Goal: Information Seeking & Learning: Learn about a topic

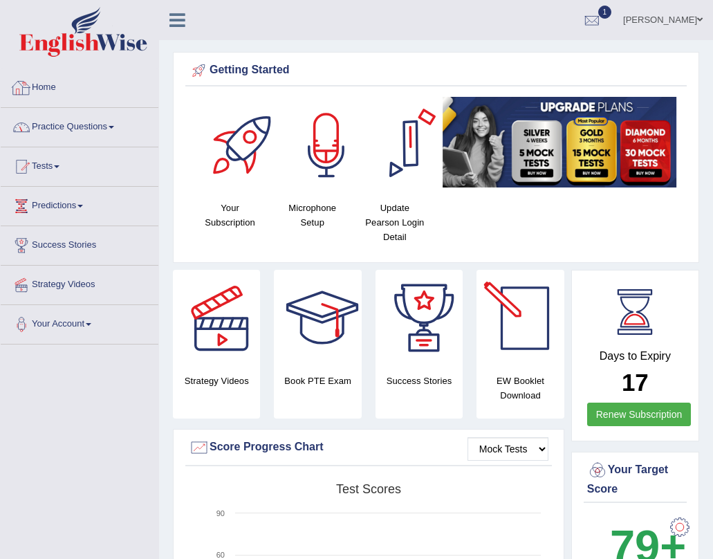
click at [75, 124] on link "Practice Questions" at bounding box center [80, 125] width 158 height 35
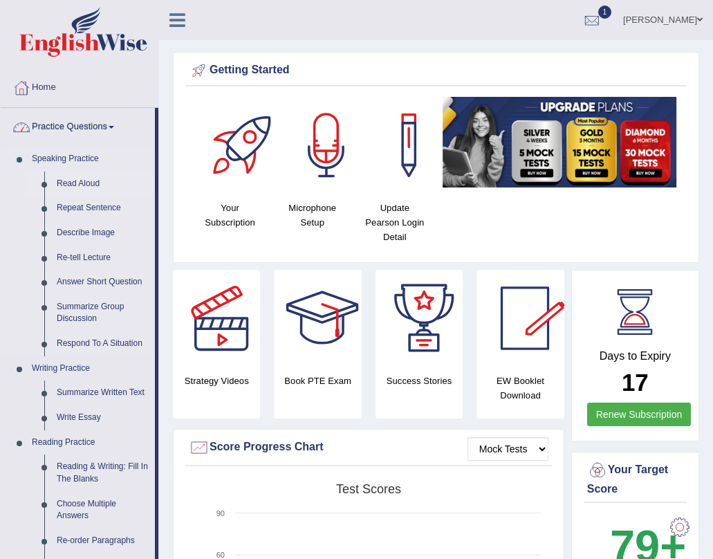
click at [85, 179] on link "Read Aloud" at bounding box center [103, 184] width 104 height 25
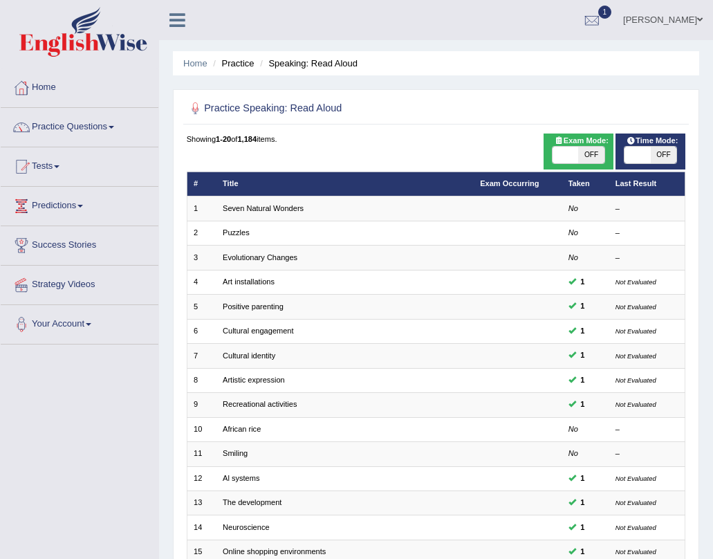
click at [639, 149] on span at bounding box center [638, 155] width 26 height 17
checkbox input "true"
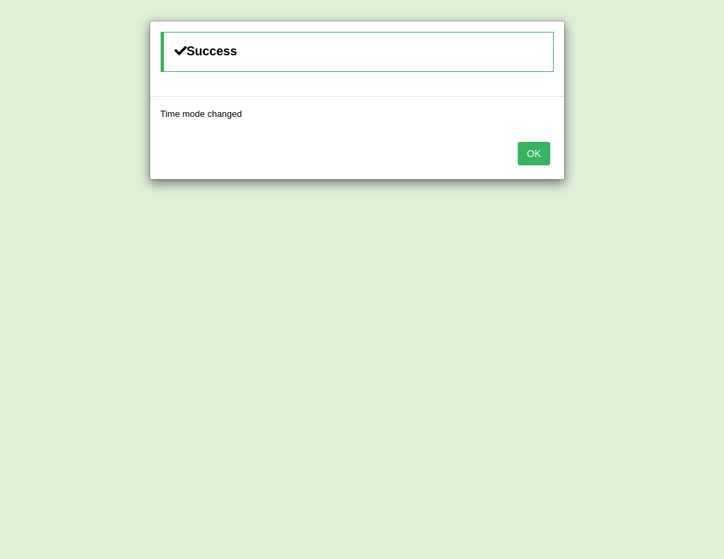
click at [537, 152] on button "OK" at bounding box center [534, 154] width 32 height 24
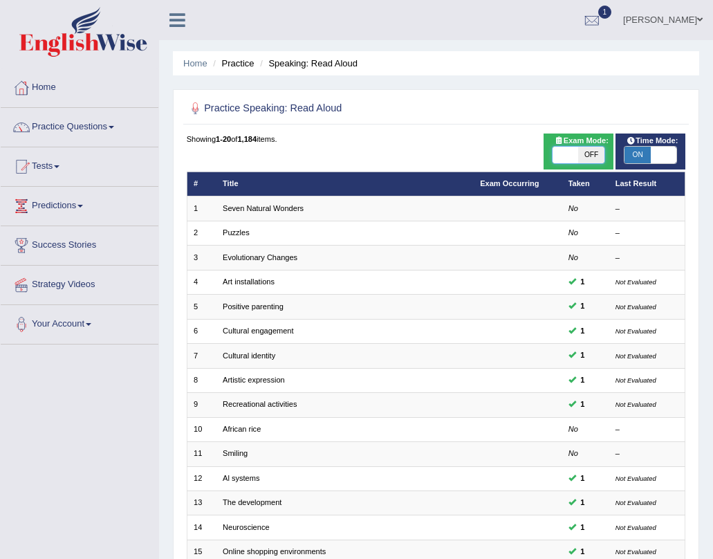
click at [568, 153] on span at bounding box center [566, 155] width 26 height 17
checkbox input "true"
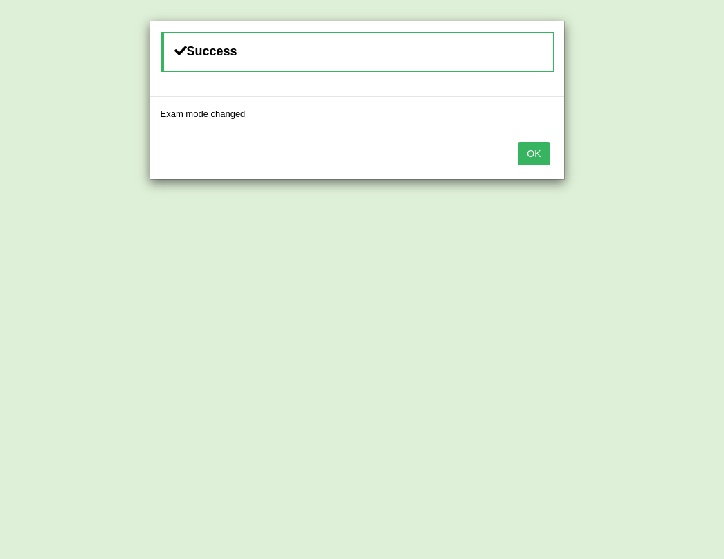
click at [530, 154] on button "OK" at bounding box center [534, 154] width 32 height 24
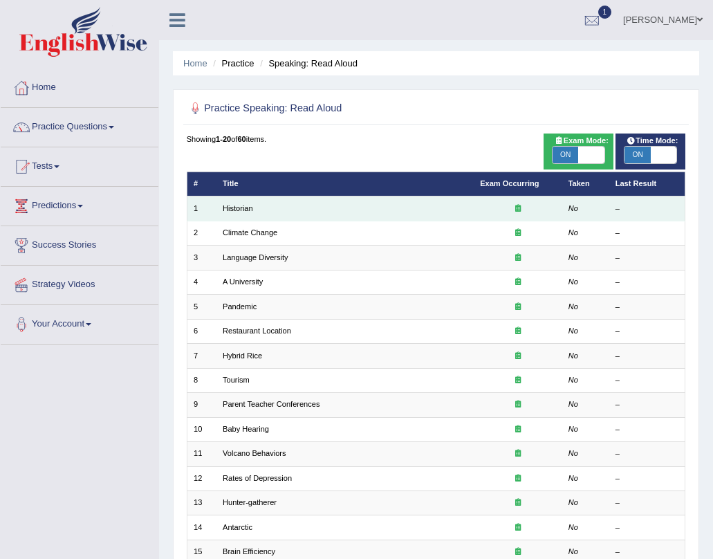
click at [273, 211] on td "Historian" at bounding box center [345, 209] width 257 height 24
click at [250, 210] on link "Historian" at bounding box center [238, 208] width 30 height 8
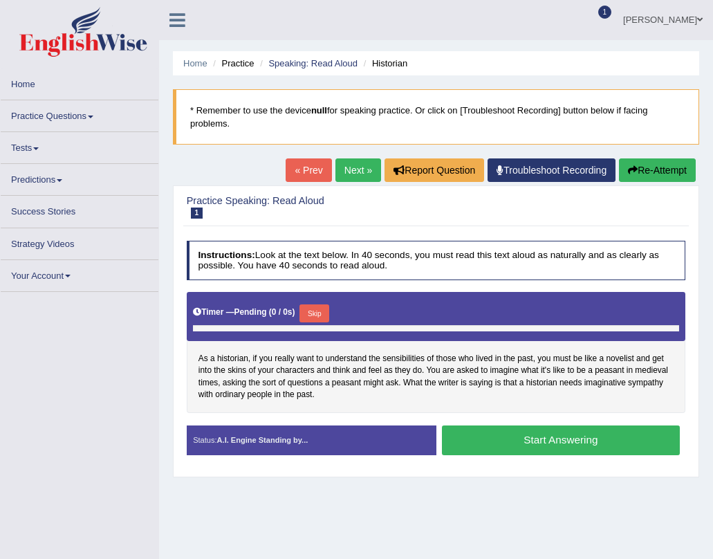
click at [549, 435] on button "Start Answering" at bounding box center [561, 441] width 238 height 30
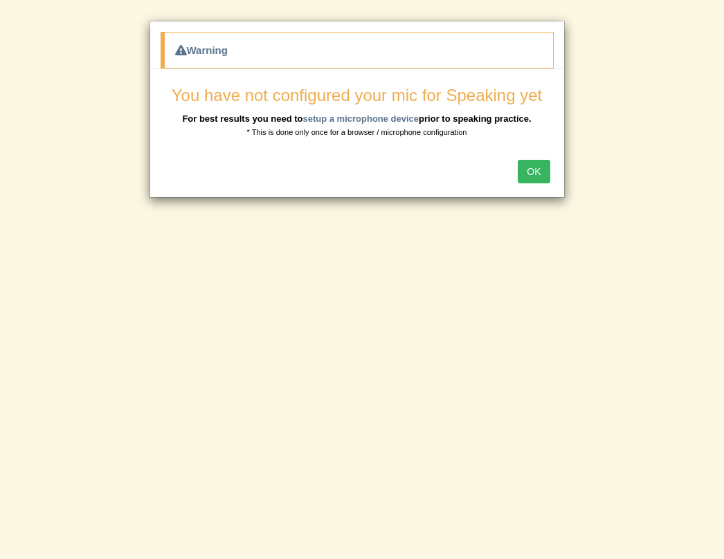
click at [538, 169] on button "OK" at bounding box center [534, 172] width 32 height 24
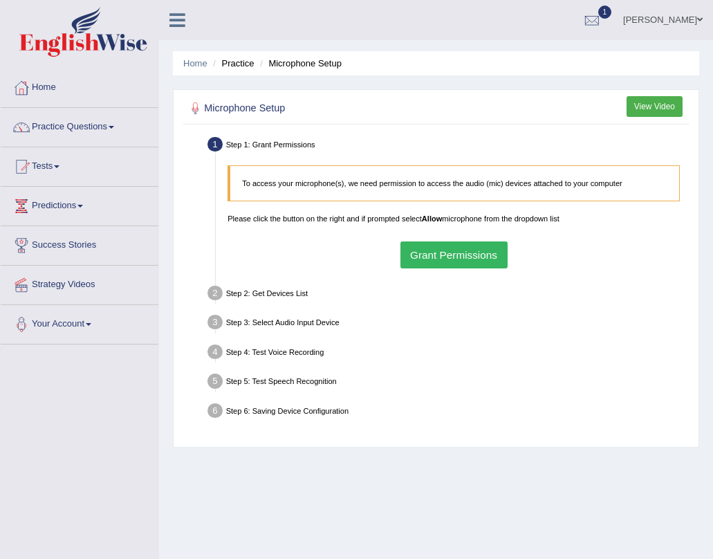
click at [441, 256] on button "Grant Permissions" at bounding box center [454, 255] width 107 height 27
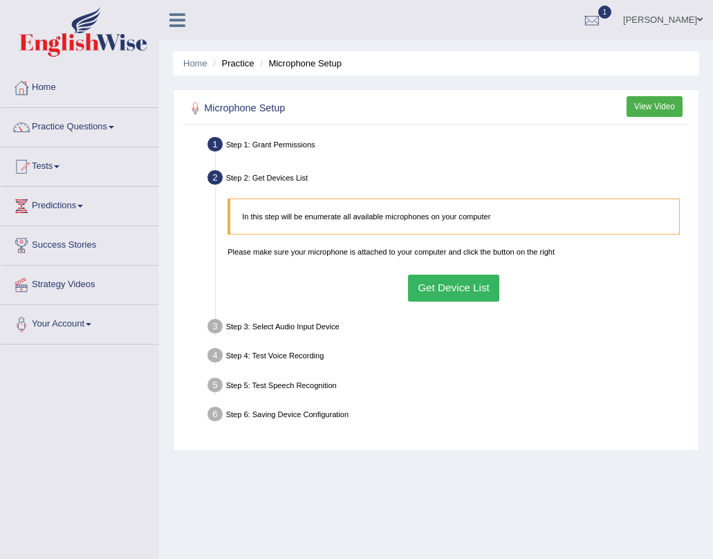
click at [442, 277] on button "Get Device List" at bounding box center [454, 288] width 92 height 27
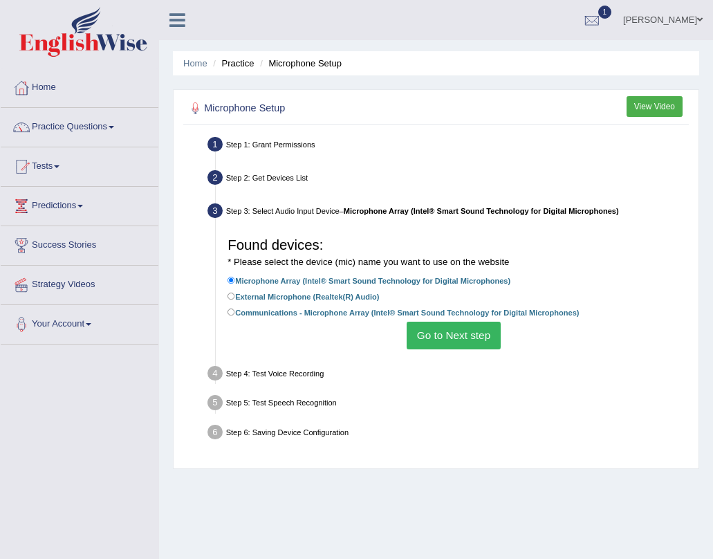
click at [456, 338] on button "Go to Next step" at bounding box center [453, 335] width 93 height 27
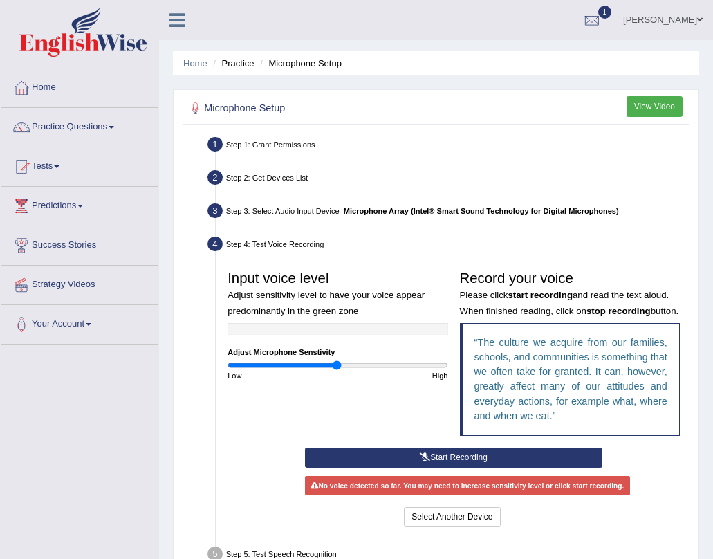
click at [470, 466] on button "Start Recording" at bounding box center [454, 458] width 298 height 20
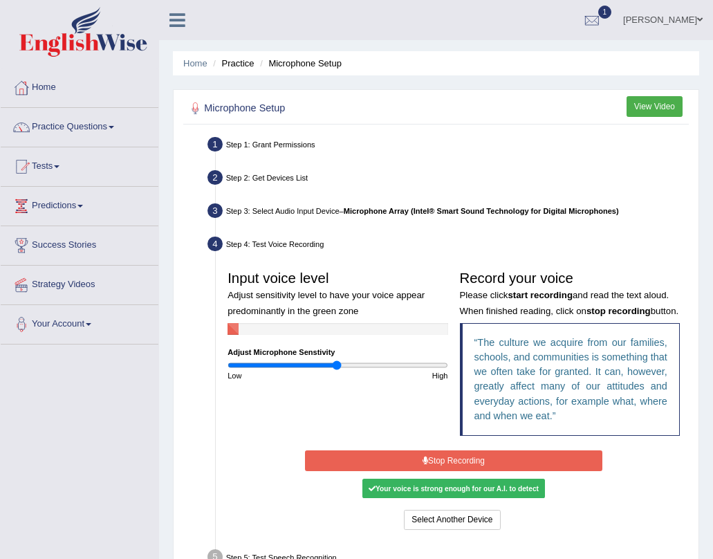
click at [516, 471] on button "Stop Recording" at bounding box center [454, 460] width 298 height 20
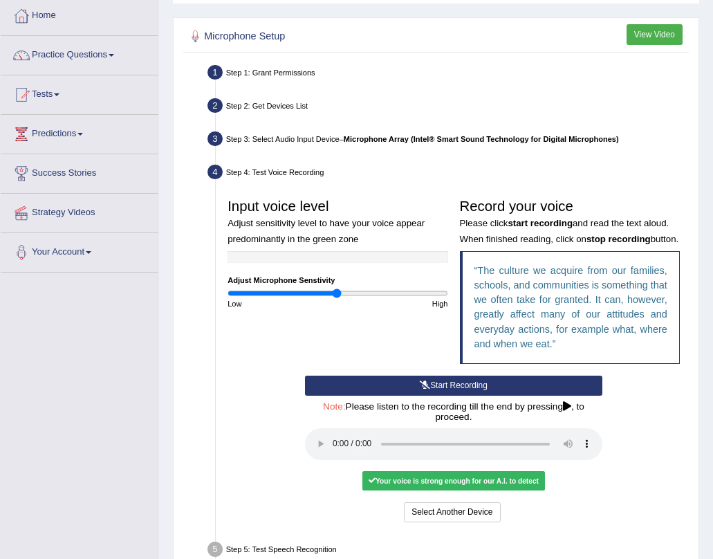
scroll to position [188, 0]
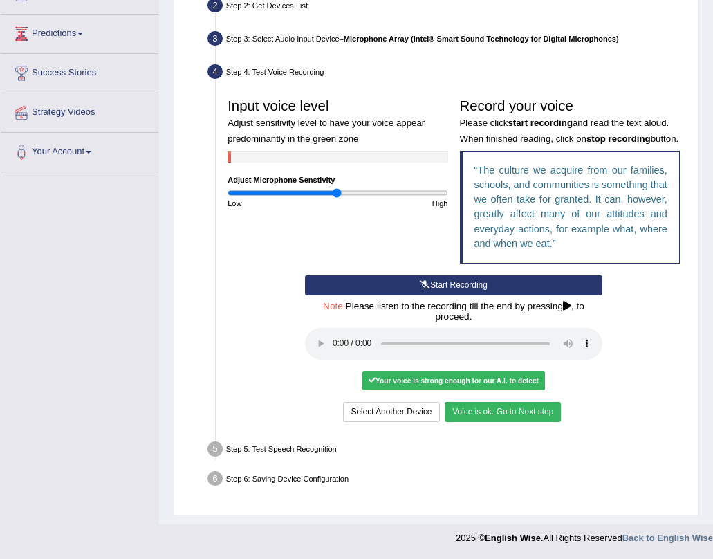
click at [490, 411] on button "Voice is ok. Go to Next step" at bounding box center [503, 412] width 116 height 20
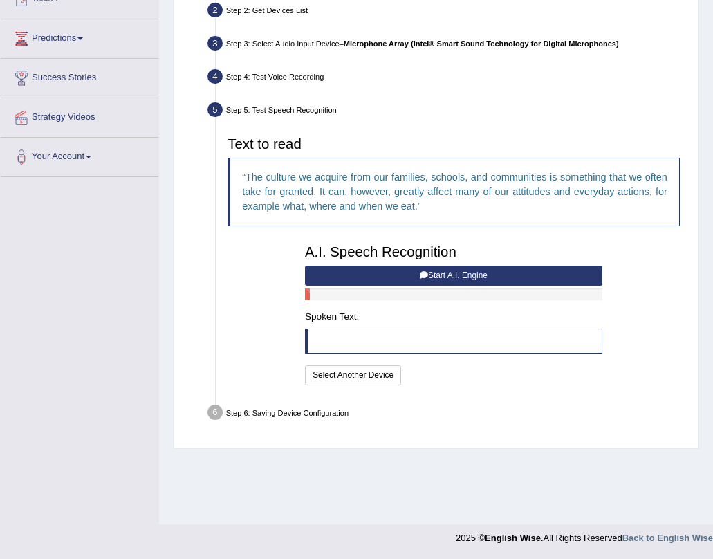
click at [466, 280] on button "Start A.I. Engine" at bounding box center [454, 276] width 298 height 20
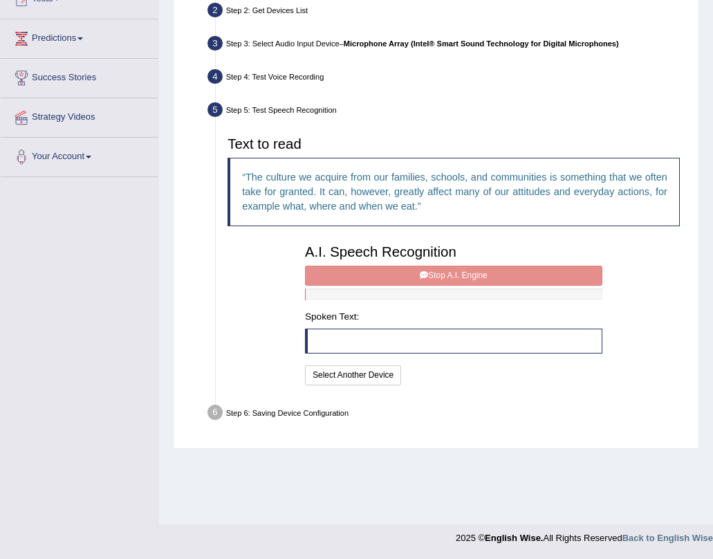
click at [466, 278] on div "A.I. Speech Recognition Start A.I. Engine Stop A.I. Engine Note: Please listen …" at bounding box center [453, 313] width 309 height 150
click at [466, 277] on div "A.I. Speech Recognition Start A.I. Engine Stop A.I. Engine Note: Please listen …" at bounding box center [453, 313] width 309 height 150
click at [352, 375] on button "Select Another Device" at bounding box center [353, 375] width 96 height 20
click at [352, 375] on div "A.I. Speech Recognition Start A.I. Engine Stop A.I. Engine Note: Please listen …" at bounding box center [453, 313] width 309 height 150
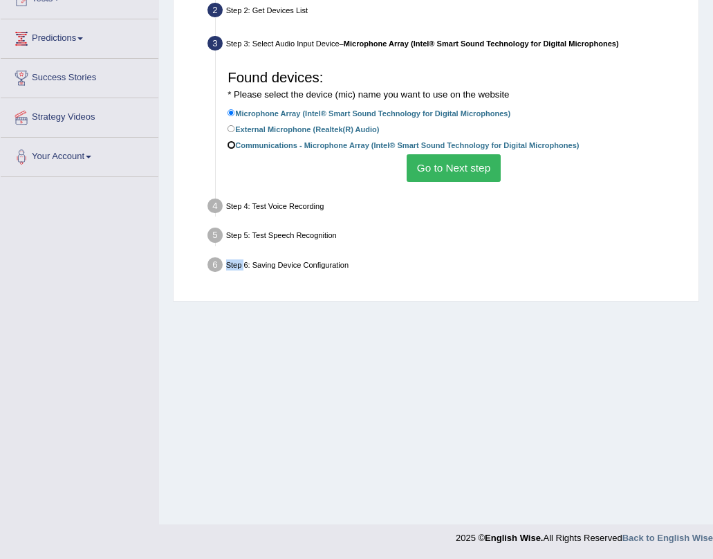
click at [230, 144] on input "Communications - Microphone Array (Intel® Smart Sound Technology for Digital Mi…" at bounding box center [232, 145] width 8 height 8
radio input "true"
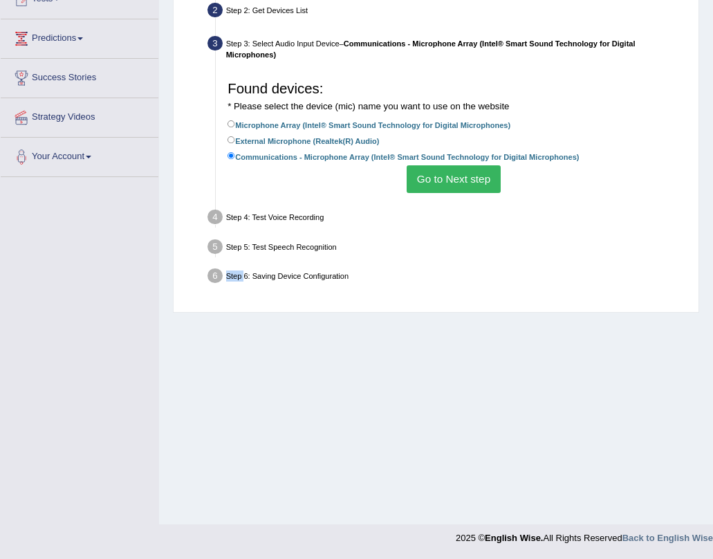
click at [463, 185] on button "Go to Next step" at bounding box center [453, 178] width 93 height 27
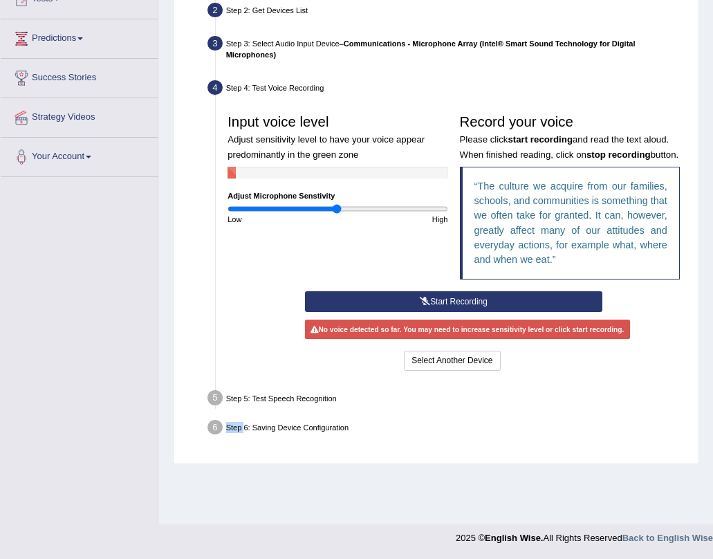
click at [428, 306] on icon at bounding box center [425, 302] width 10 height 8
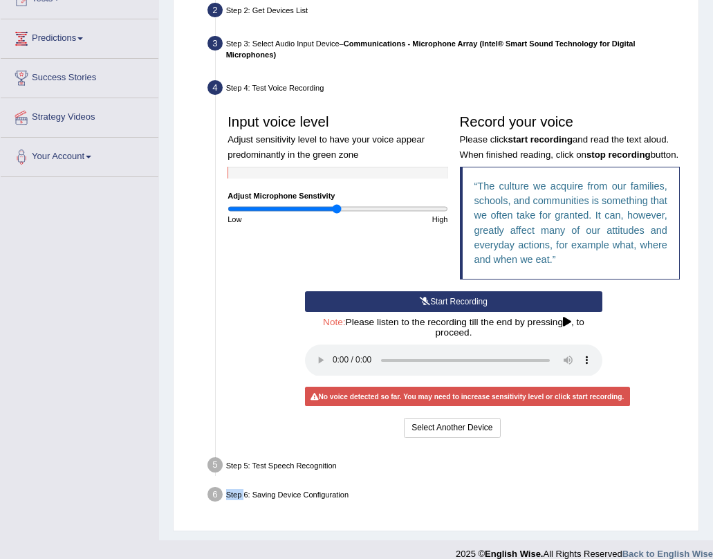
click at [458, 311] on button "Start Recording" at bounding box center [454, 301] width 298 height 20
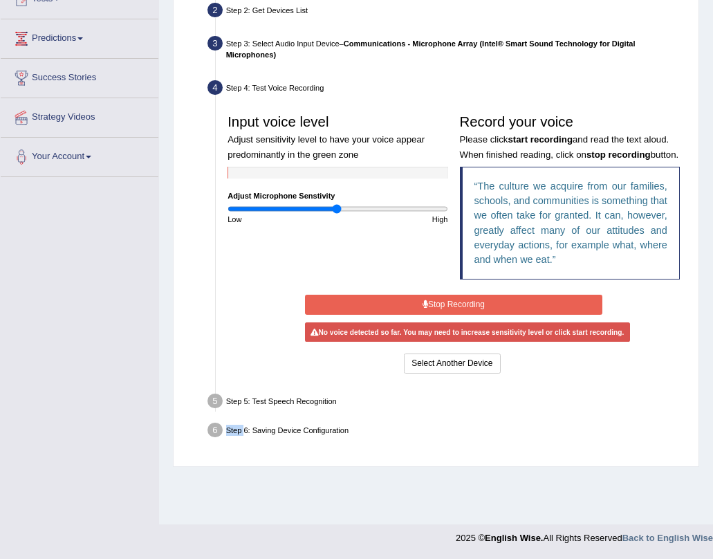
click at [458, 315] on button "Stop Recording" at bounding box center [454, 305] width 298 height 20
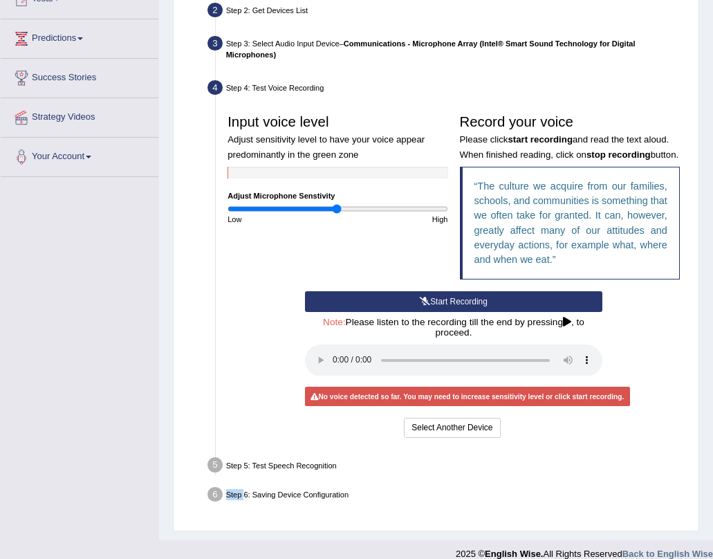
click at [458, 311] on button "Start Recording" at bounding box center [454, 301] width 298 height 20
click at [0, 0] on button "Stop Recording" at bounding box center [0, 0] width 0 height 0
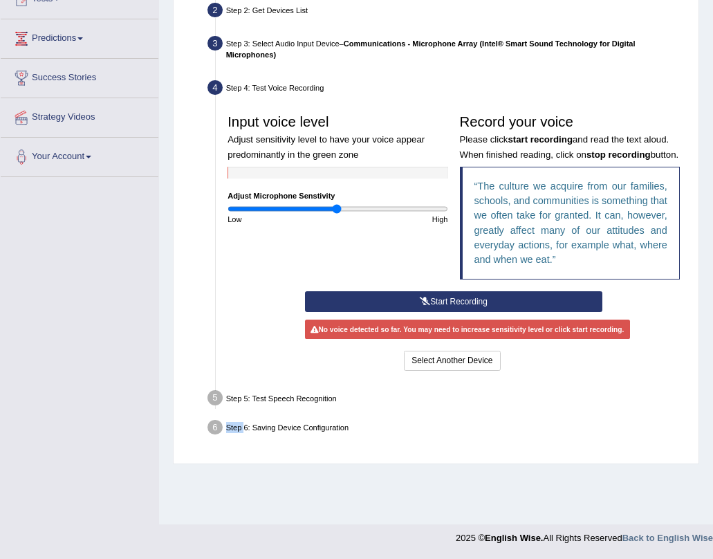
click at [458, 311] on button "Start Recording" at bounding box center [454, 301] width 298 height 20
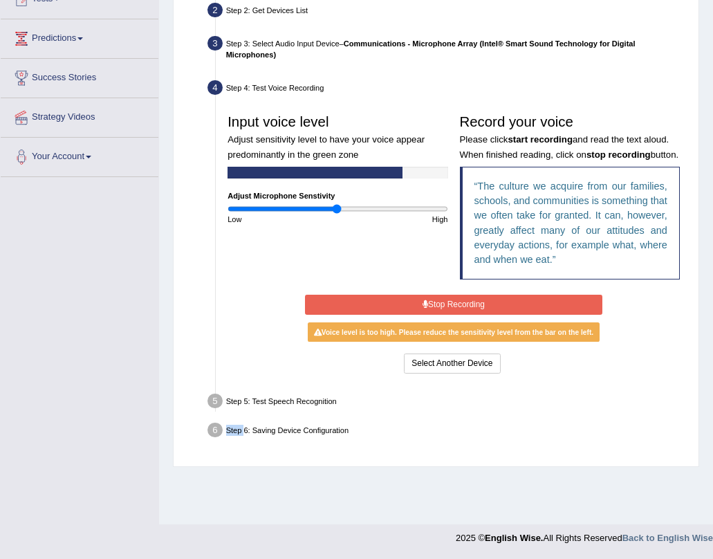
click at [413, 315] on button "Stop Recording" at bounding box center [454, 305] width 298 height 20
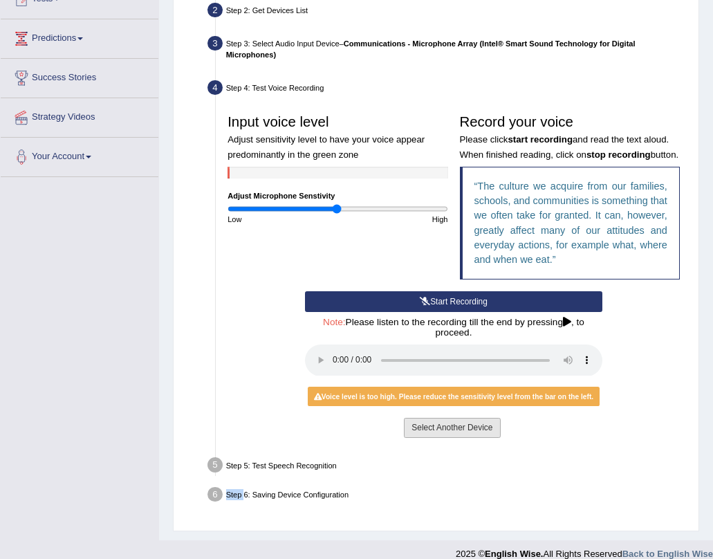
click at [431, 438] on button "Select Another Device" at bounding box center [452, 428] width 96 height 20
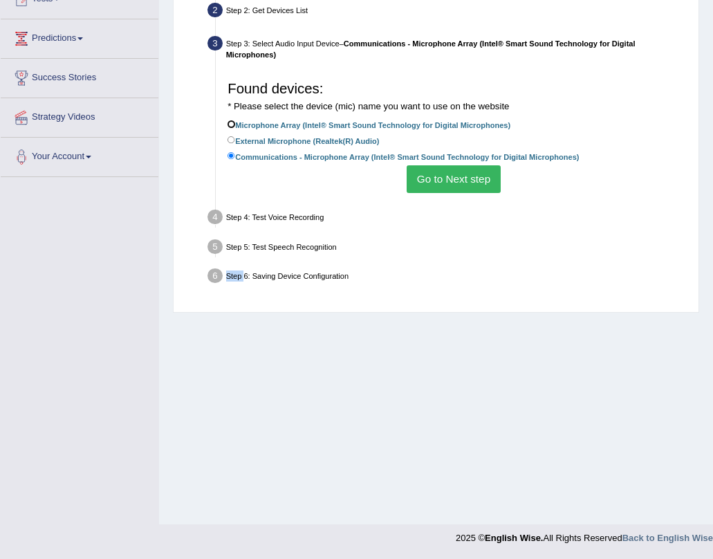
click at [233, 120] on input "Microphone Array (Intel® Smart Sound Technology for Digital Microphones)" at bounding box center [232, 124] width 8 height 8
radio input "true"
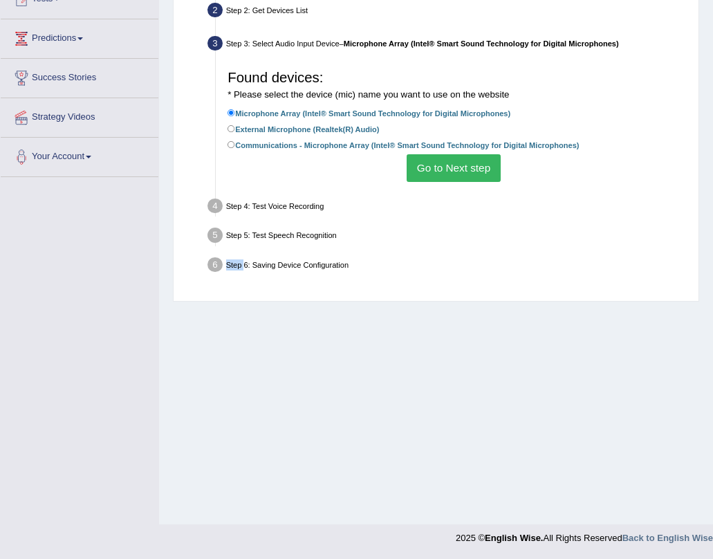
click at [455, 163] on button "Go to Next step" at bounding box center [453, 167] width 93 height 27
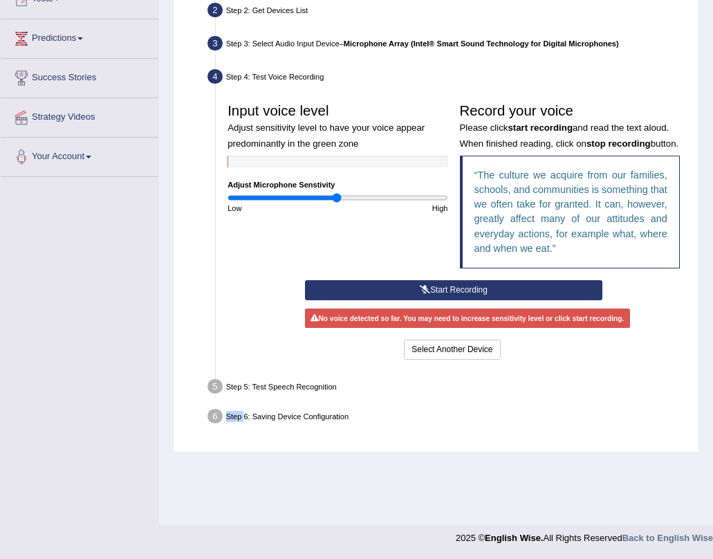
click at [526, 300] on button "Start Recording" at bounding box center [454, 290] width 298 height 20
click at [0, 0] on button "Stop Recording" at bounding box center [0, 0] width 0 height 0
